Goal: Task Accomplishment & Management: Use online tool/utility

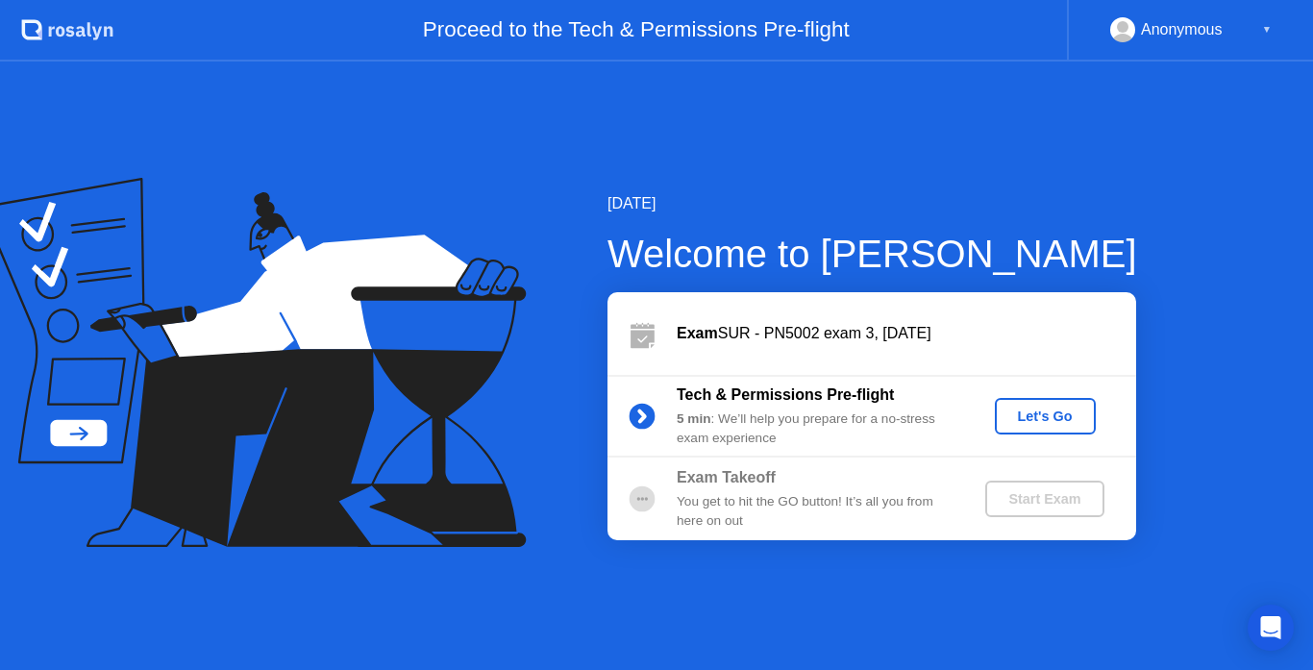
click at [1047, 415] on div "Let's Go" at bounding box center [1046, 415] width 86 height 15
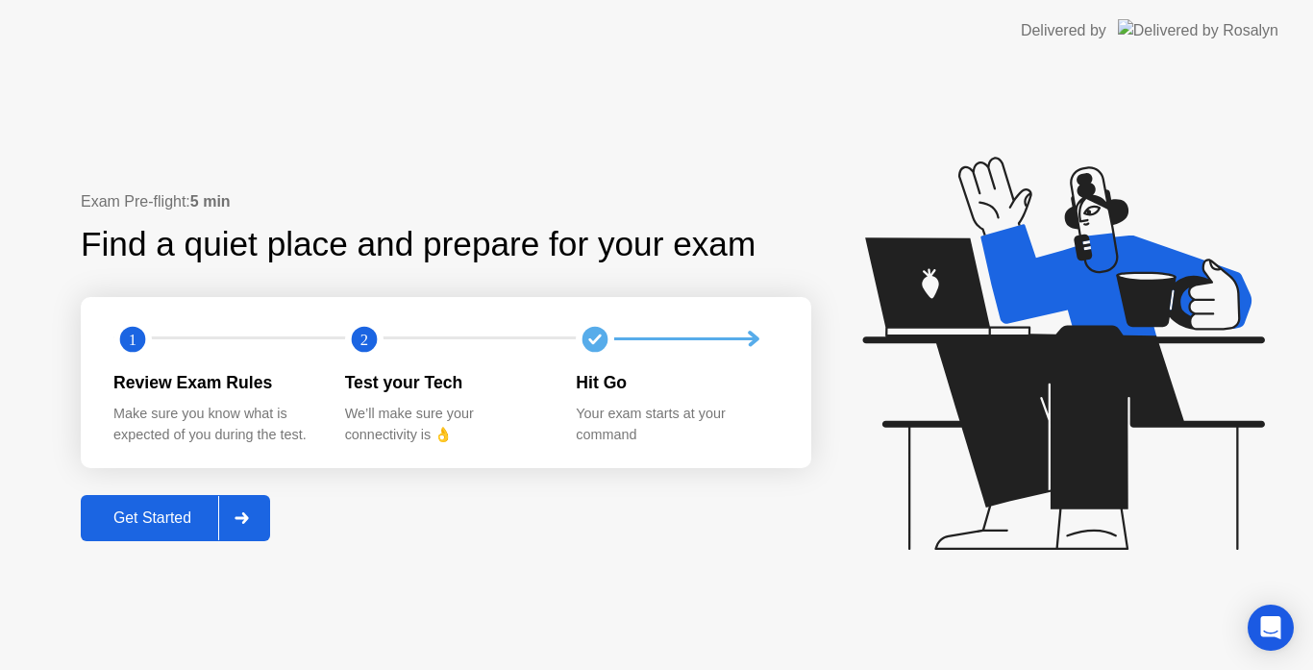
click at [158, 504] on button "Get Started" at bounding box center [175, 518] width 189 height 46
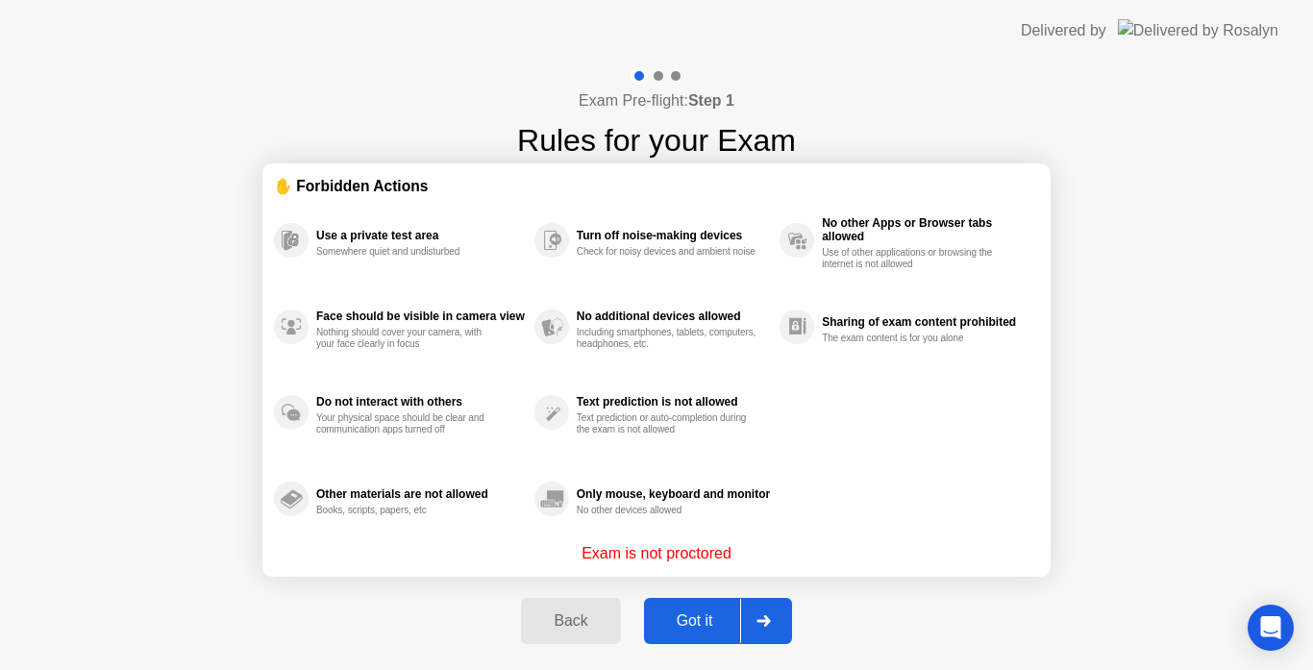
click at [698, 636] on button "Got it" at bounding box center [718, 621] width 148 height 46
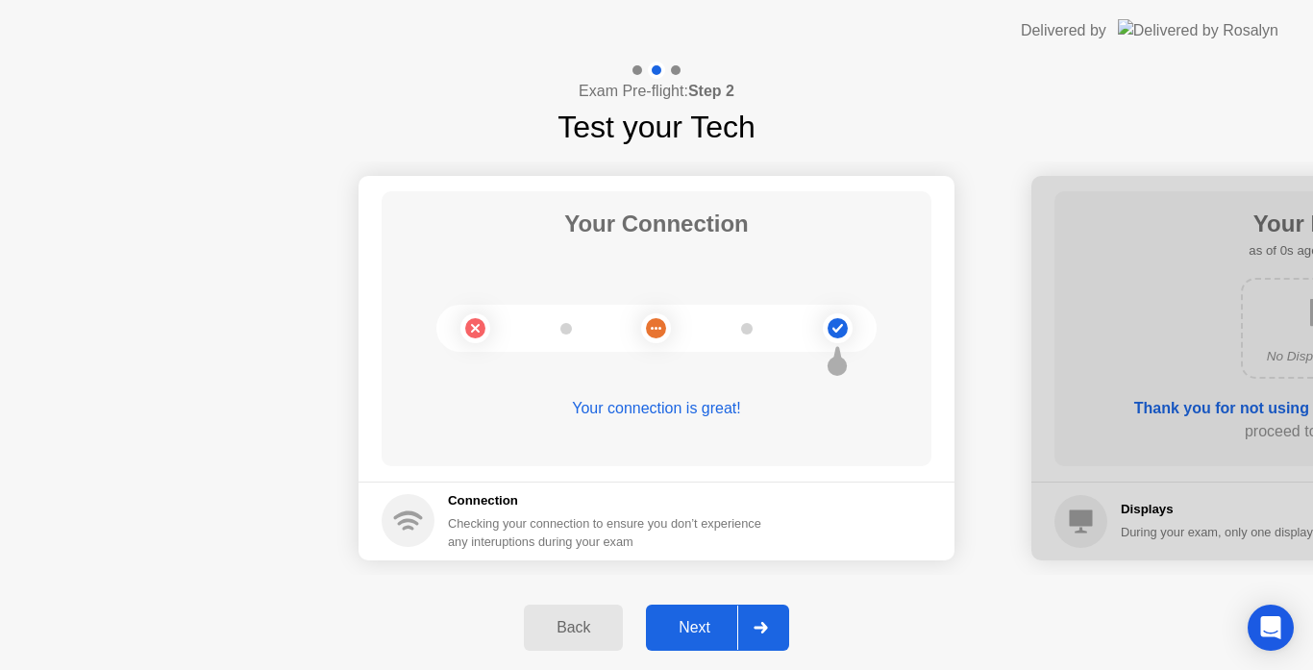
click at [695, 619] on div "Next" at bounding box center [695, 627] width 86 height 17
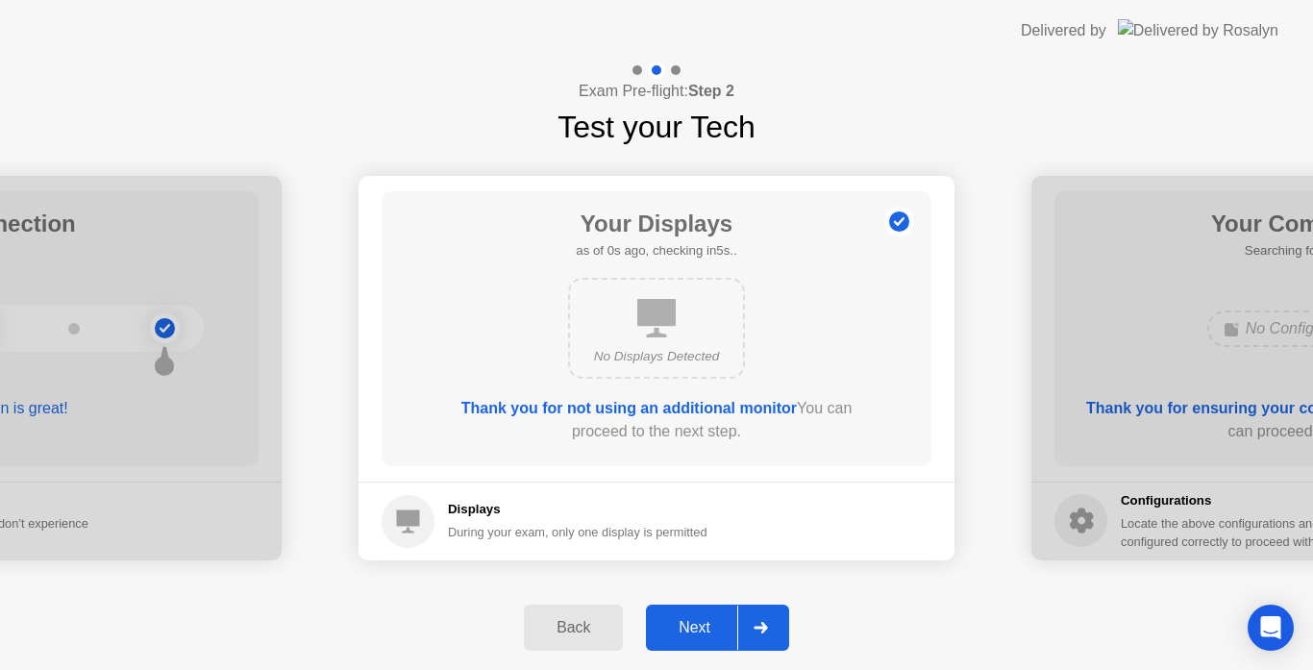
click at [695, 619] on div "Next" at bounding box center [695, 627] width 86 height 17
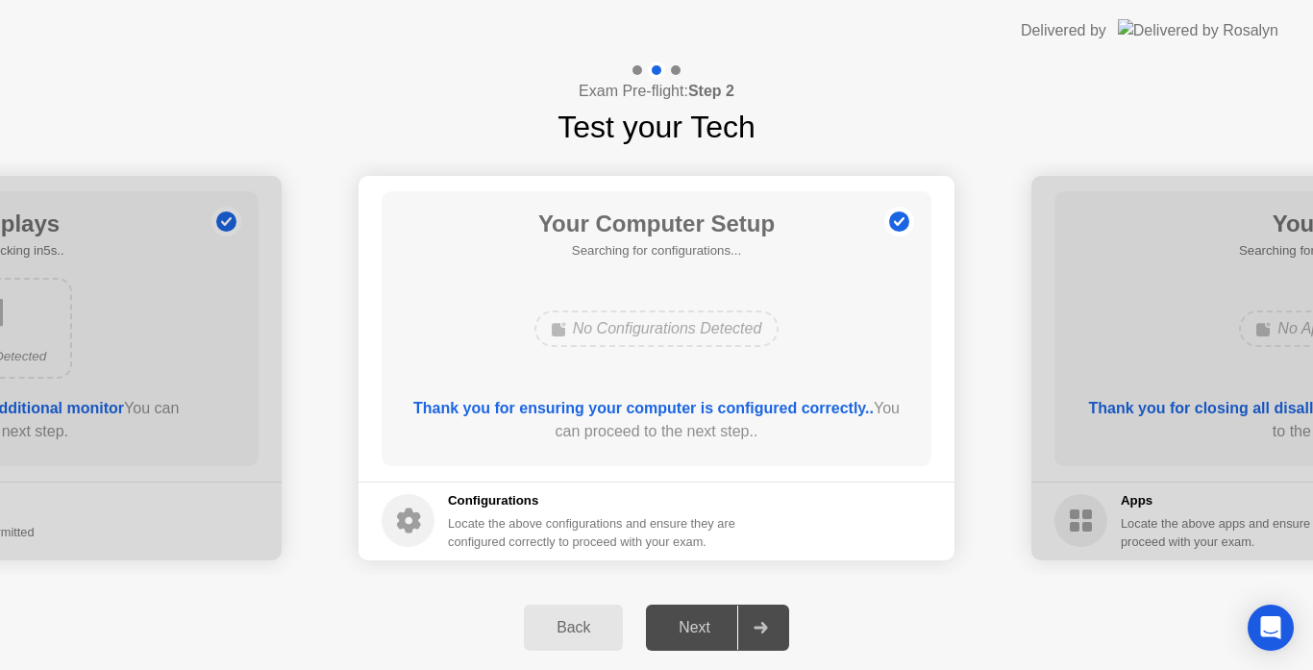
click at [695, 619] on div "Next" at bounding box center [695, 627] width 86 height 17
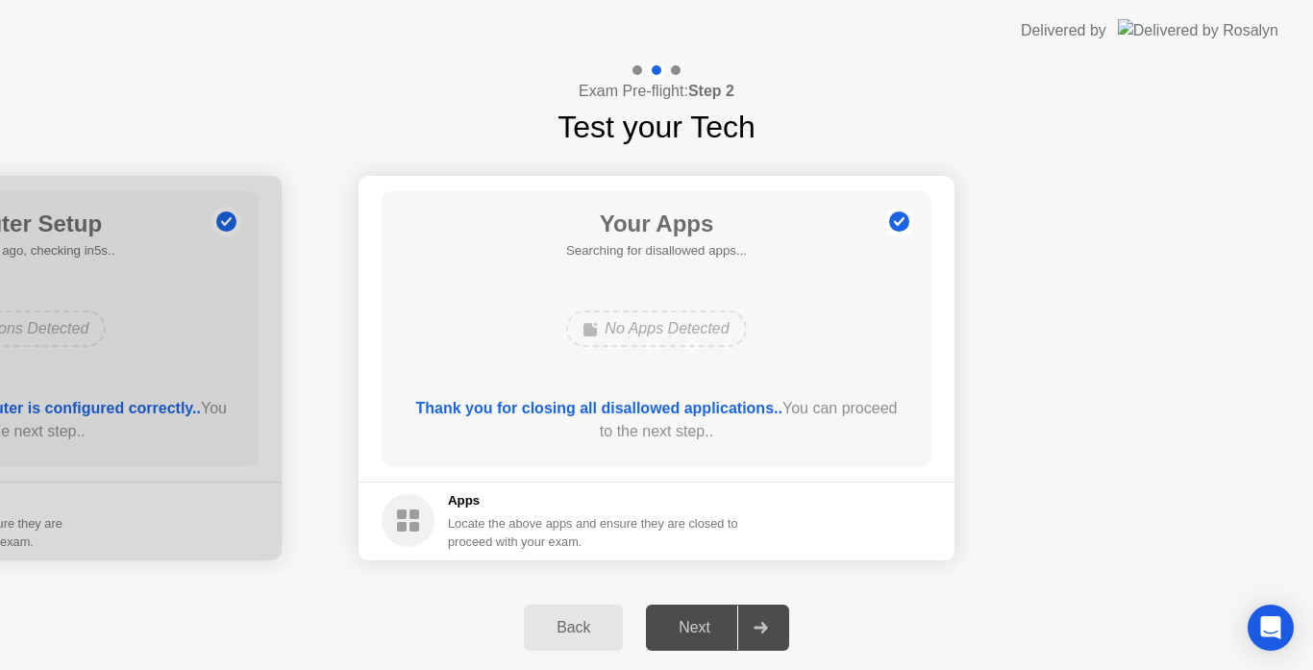
click at [695, 619] on div "Next" at bounding box center [695, 627] width 86 height 17
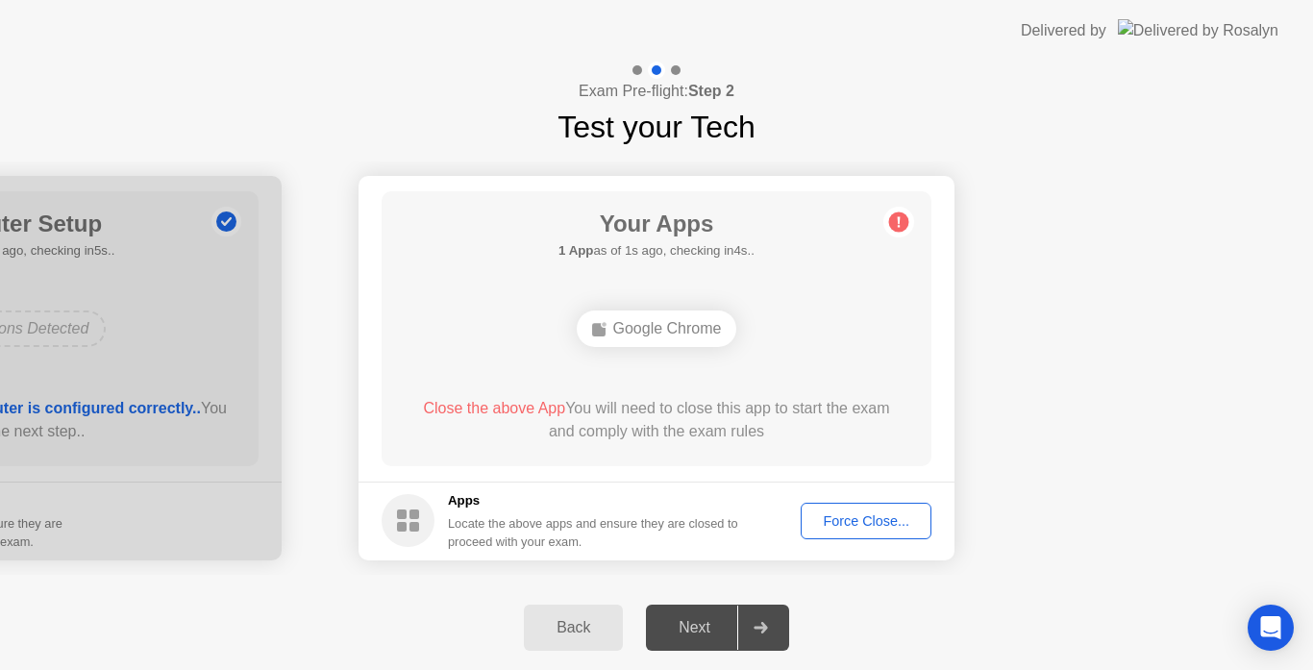
click at [897, 521] on div "Force Close..." at bounding box center [865, 520] width 117 height 15
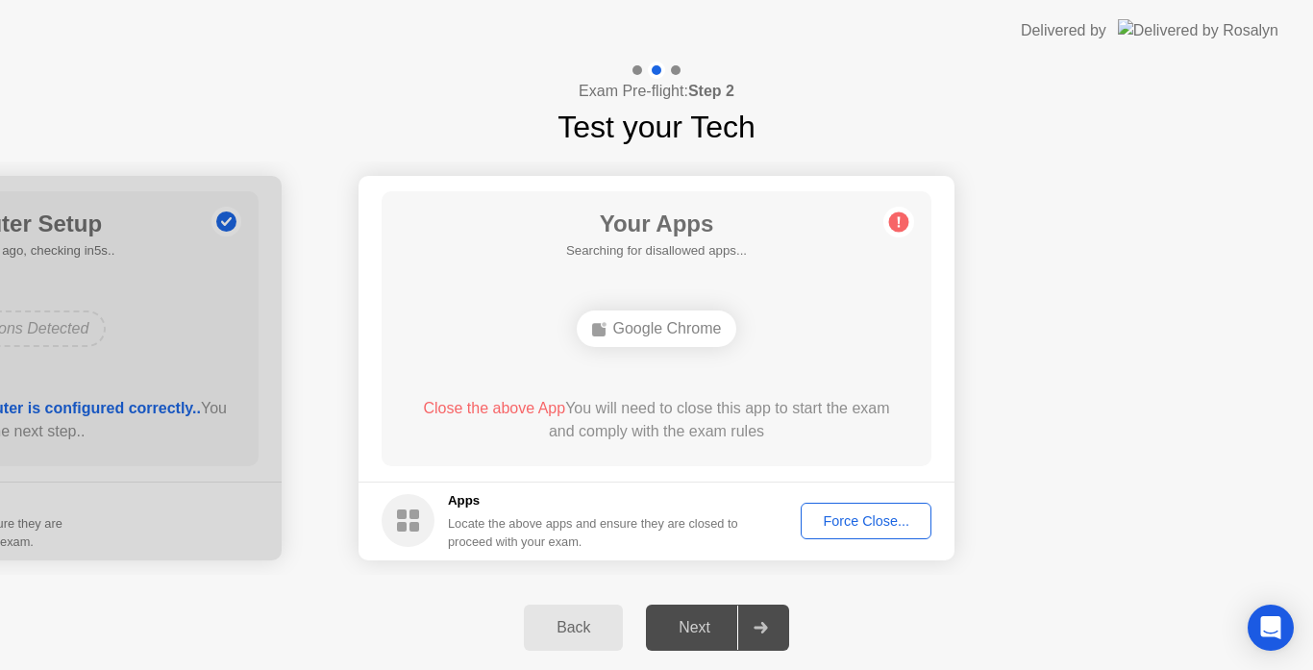
click at [829, 526] on div "Force Close..." at bounding box center [865, 520] width 117 height 15
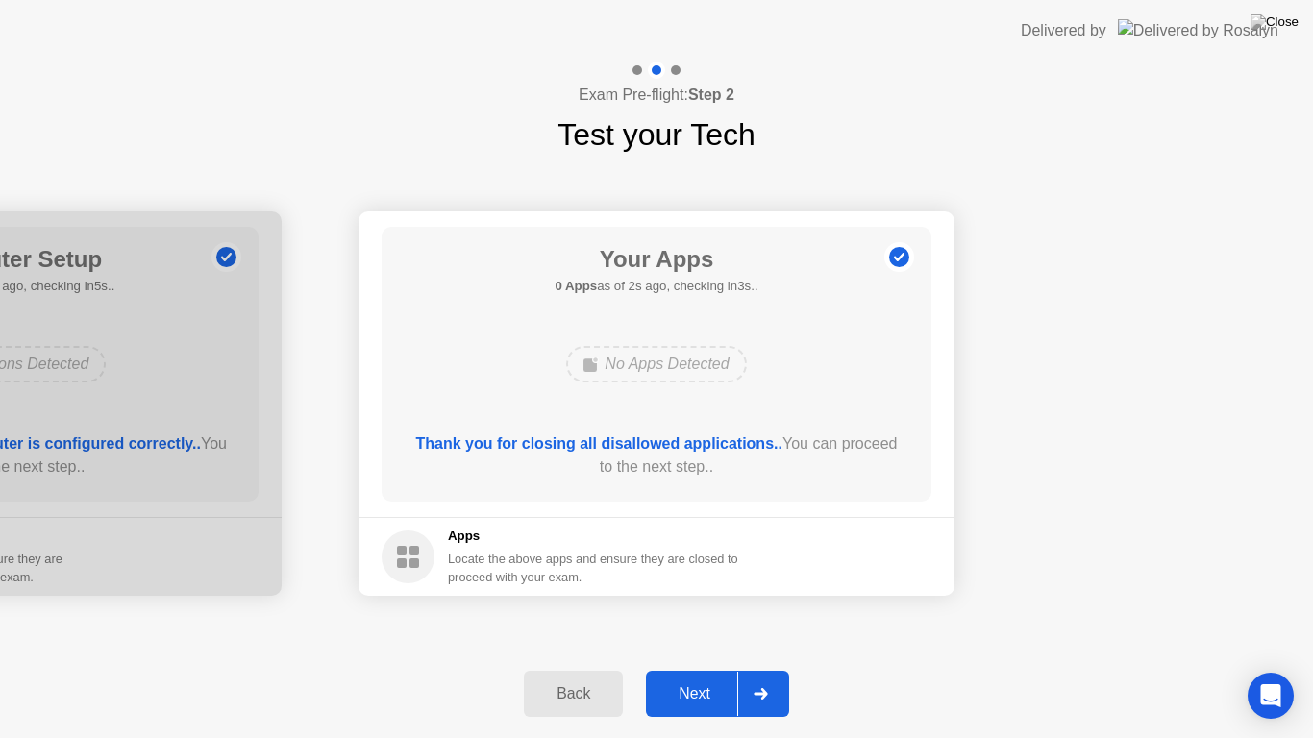
click at [682, 669] on div "Next" at bounding box center [695, 693] width 86 height 17
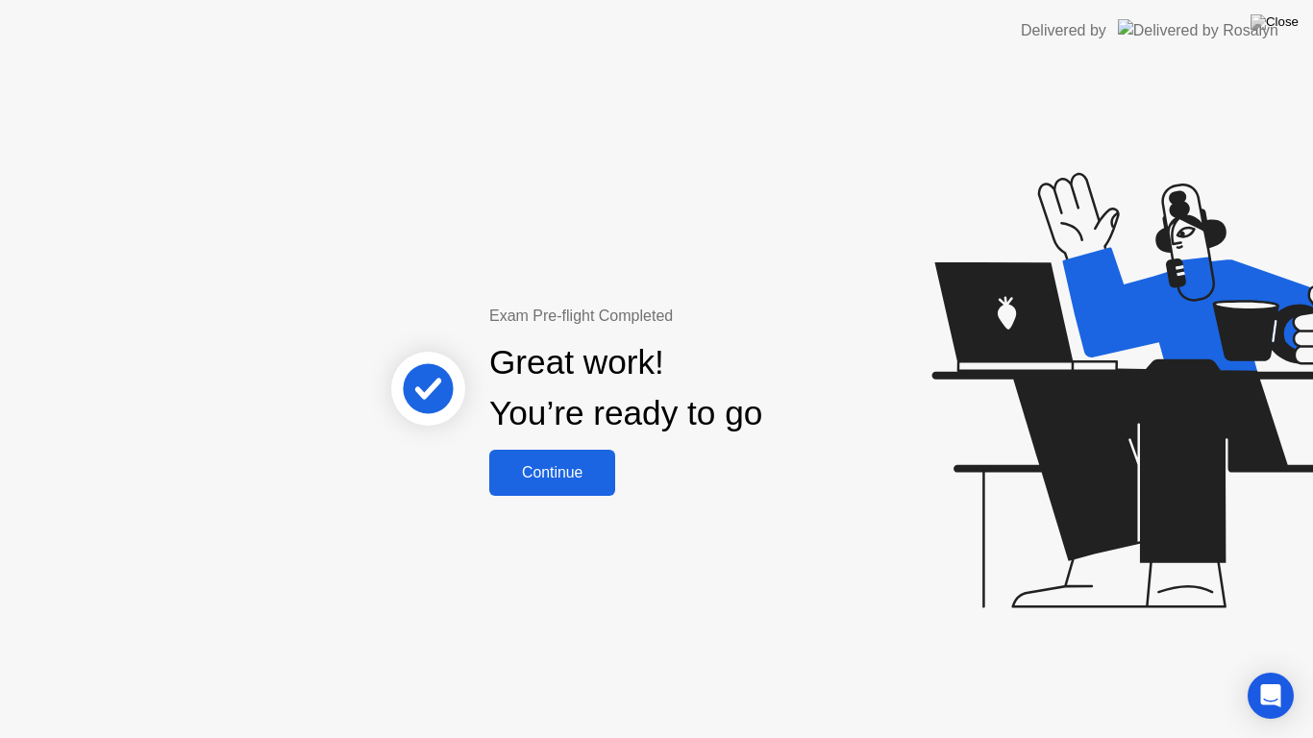
click at [577, 484] on button "Continue" at bounding box center [552, 473] width 126 height 46
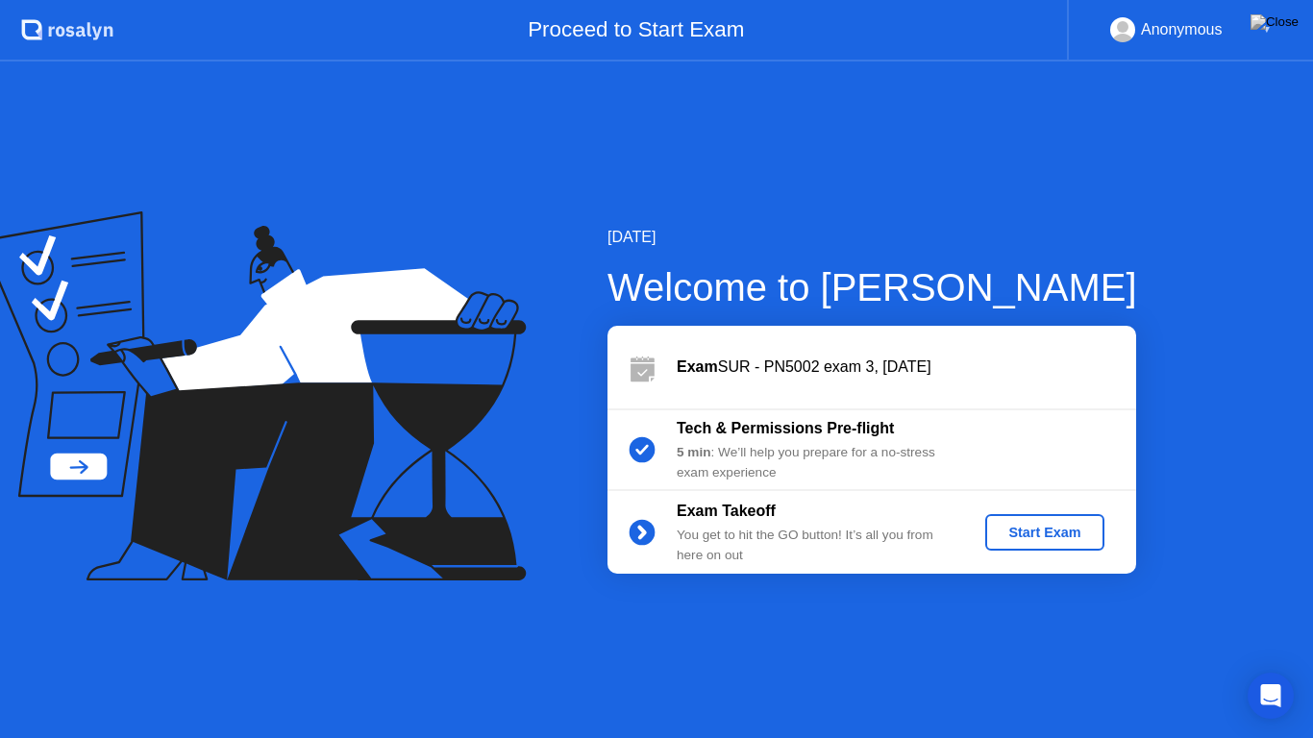
click at [1001, 525] on div "Start Exam" at bounding box center [1044, 532] width 103 height 15
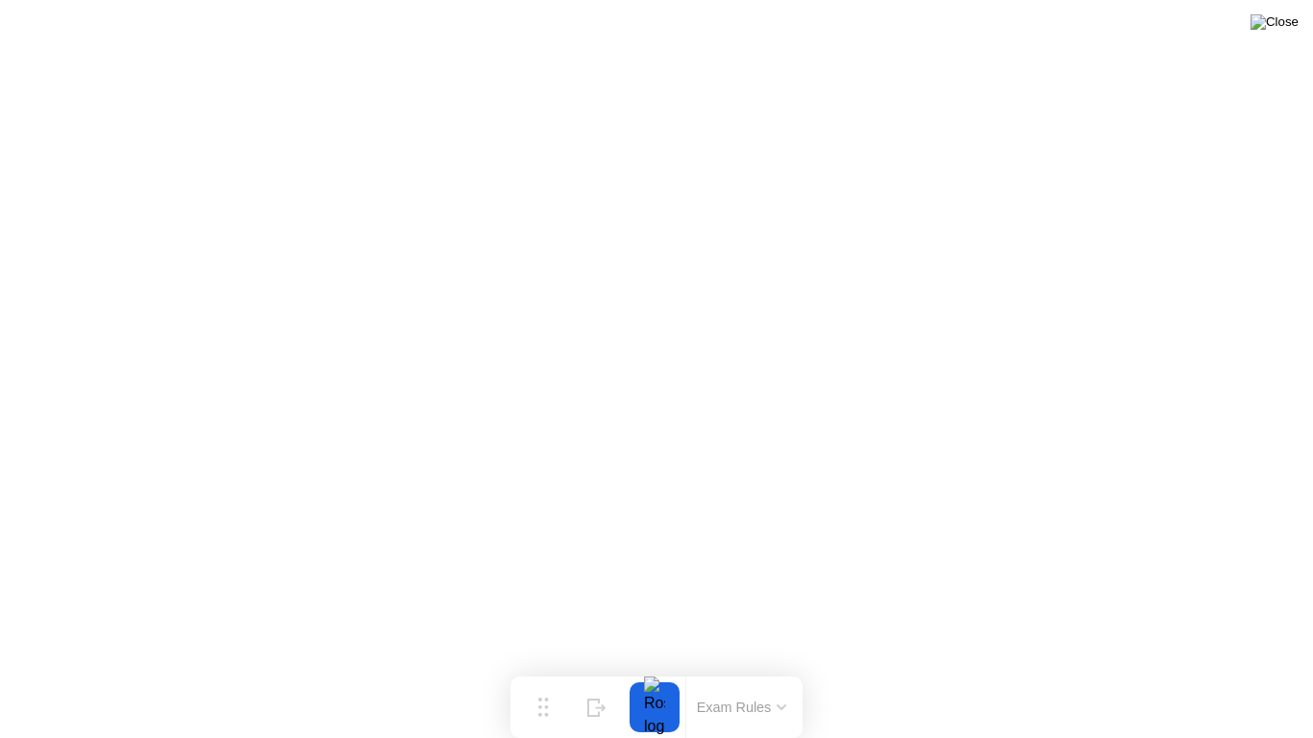
click at [1291, 30] on img at bounding box center [1274, 21] width 48 height 15
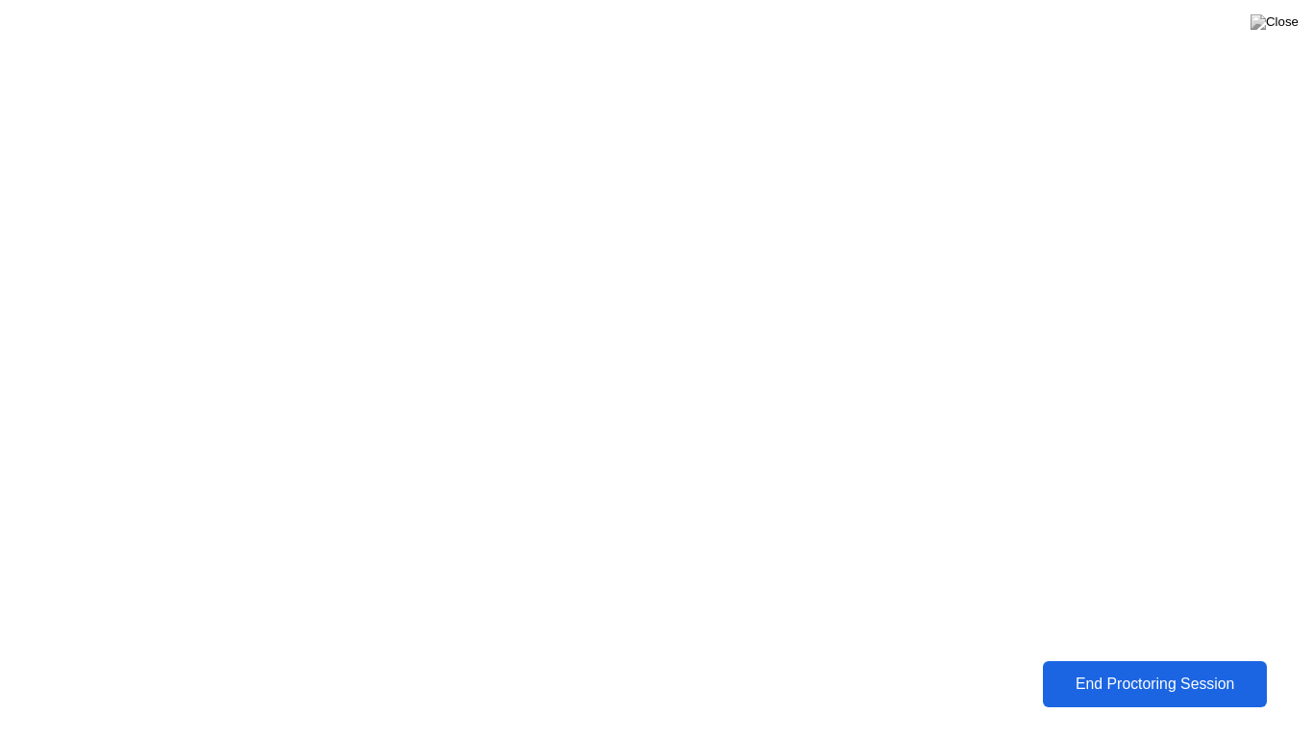
click at [1147, 661] on button "End Proctoring Session" at bounding box center [1154, 684] width 236 height 49
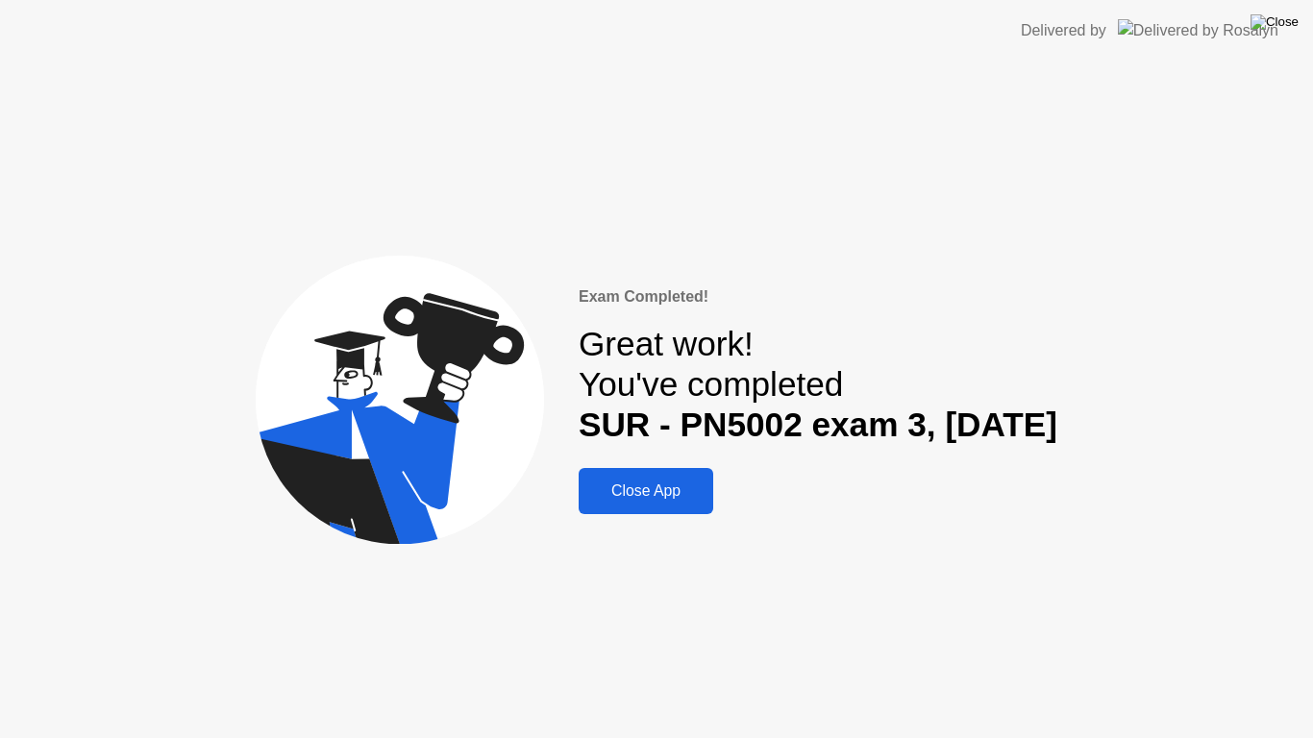
click at [1286, 25] on img at bounding box center [1274, 21] width 48 height 15
